Goal: Navigation & Orientation: Find specific page/section

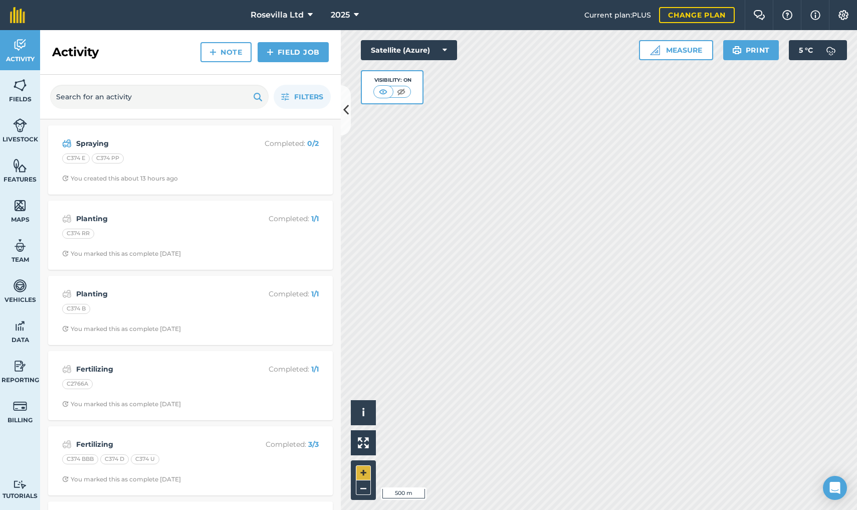
click at [356, 467] on button "+" at bounding box center [363, 472] width 15 height 15
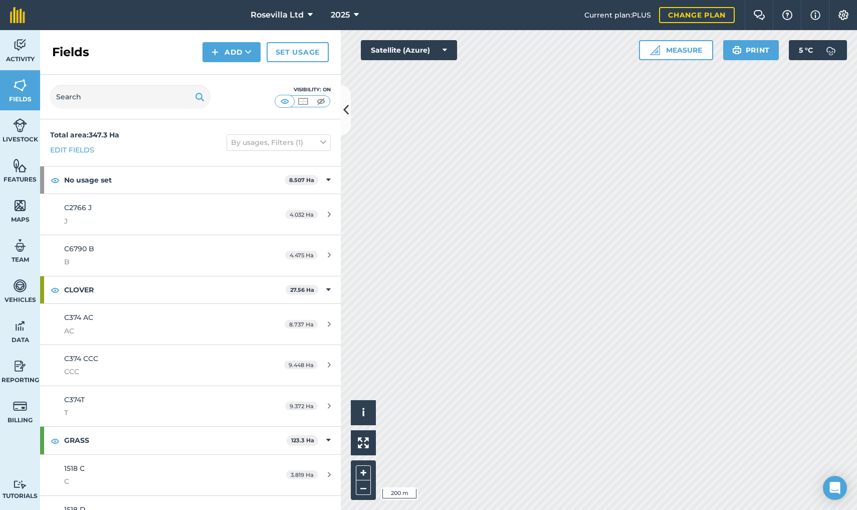
click at [663, 0] on html "Rosevilla Ltd 2025 Current plan : PLUS Change plan Farm Chat Help Info Settings…" at bounding box center [428, 255] width 857 height 510
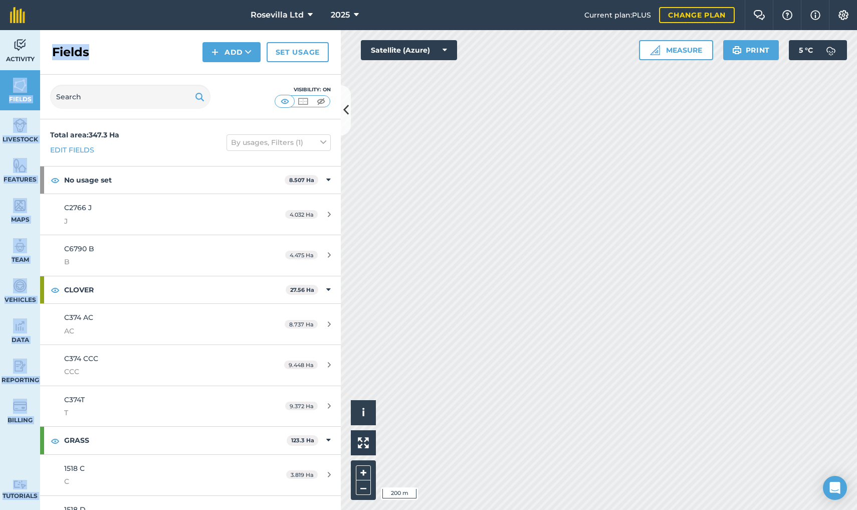
drag, startPoint x: 857, startPoint y: -45, endPoint x: 0, endPoint y: 72, distance: 864.6
click at [0, 72] on div "Activity Fields Livestock Features Maps Team Vehicles Data Reporting Billing Tu…" at bounding box center [428, 270] width 857 height 480
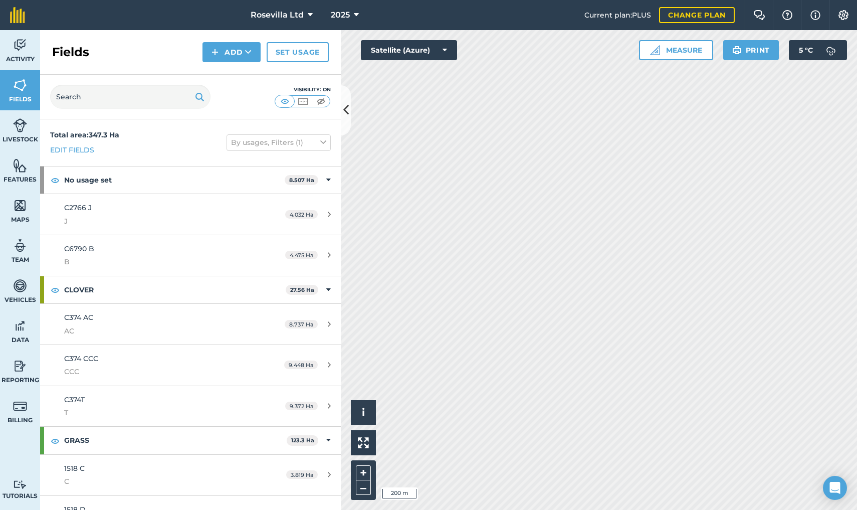
drag, startPoint x: 169, startPoint y: 49, endPoint x: 167, endPoint y: 65, distance: 15.7
click at [167, 64] on div "Fields Add Set usage" at bounding box center [190, 52] width 301 height 45
drag, startPoint x: 146, startPoint y: 95, endPoint x: 138, endPoint y: 119, distance: 25.4
click at [138, 119] on div "Fields Add Set usage Visibility: On Total area : 347.3 Ha Edit fields By usages…" at bounding box center [190, 270] width 301 height 480
